Goal: Task Accomplishment & Management: Manage account settings

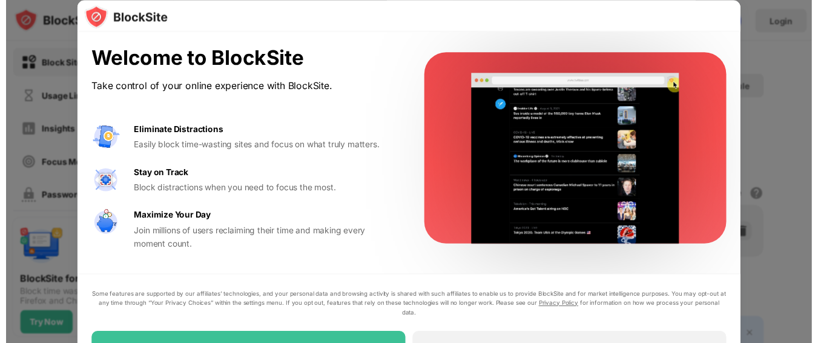
scroll to position [10, 0]
